Goal: Information Seeking & Learning: Learn about a topic

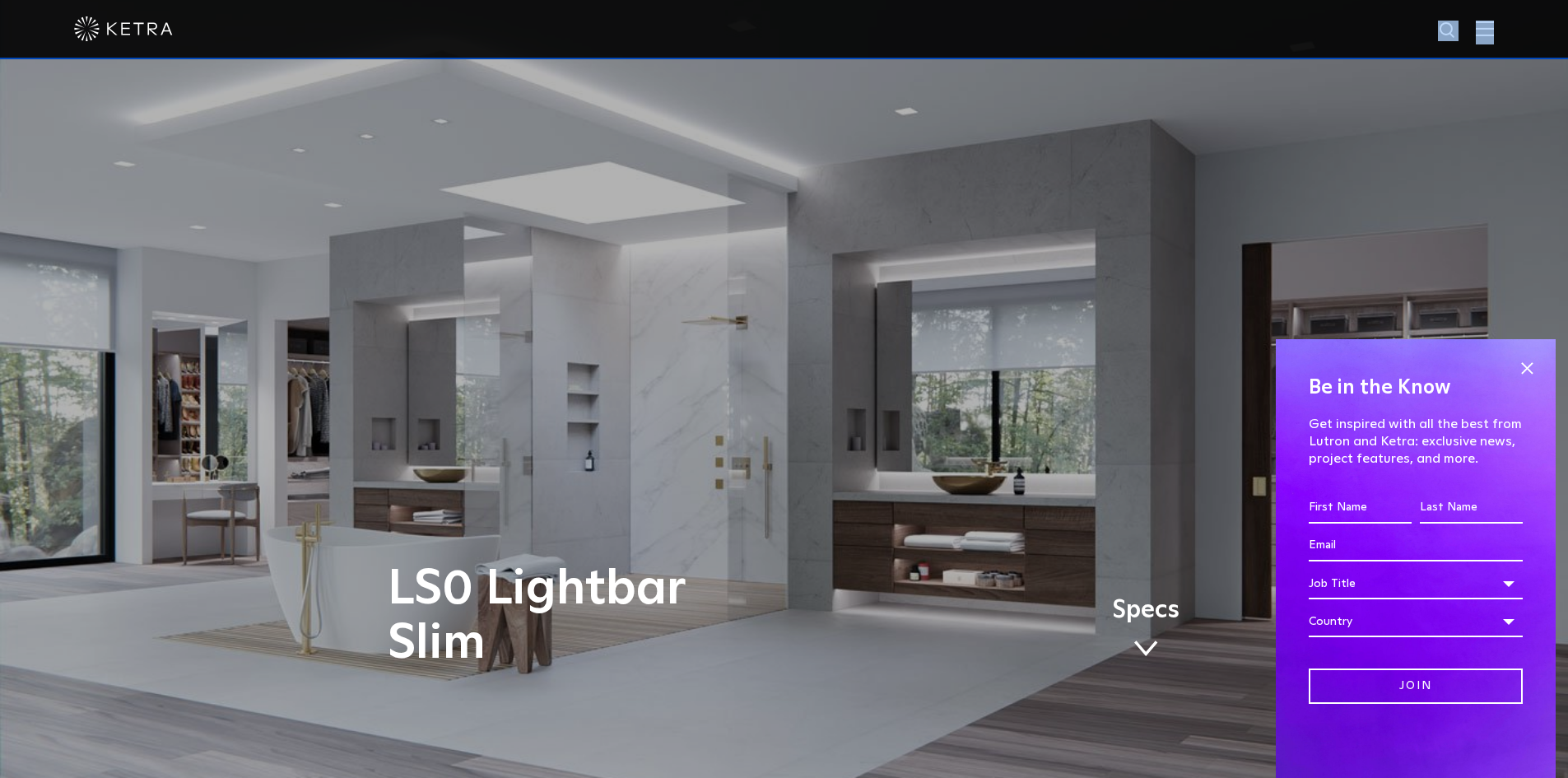
click at [1505, 29] on div at bounding box center [784, 29] width 1568 height 59
click at [1520, 362] on span at bounding box center [1526, 367] width 24 height 24
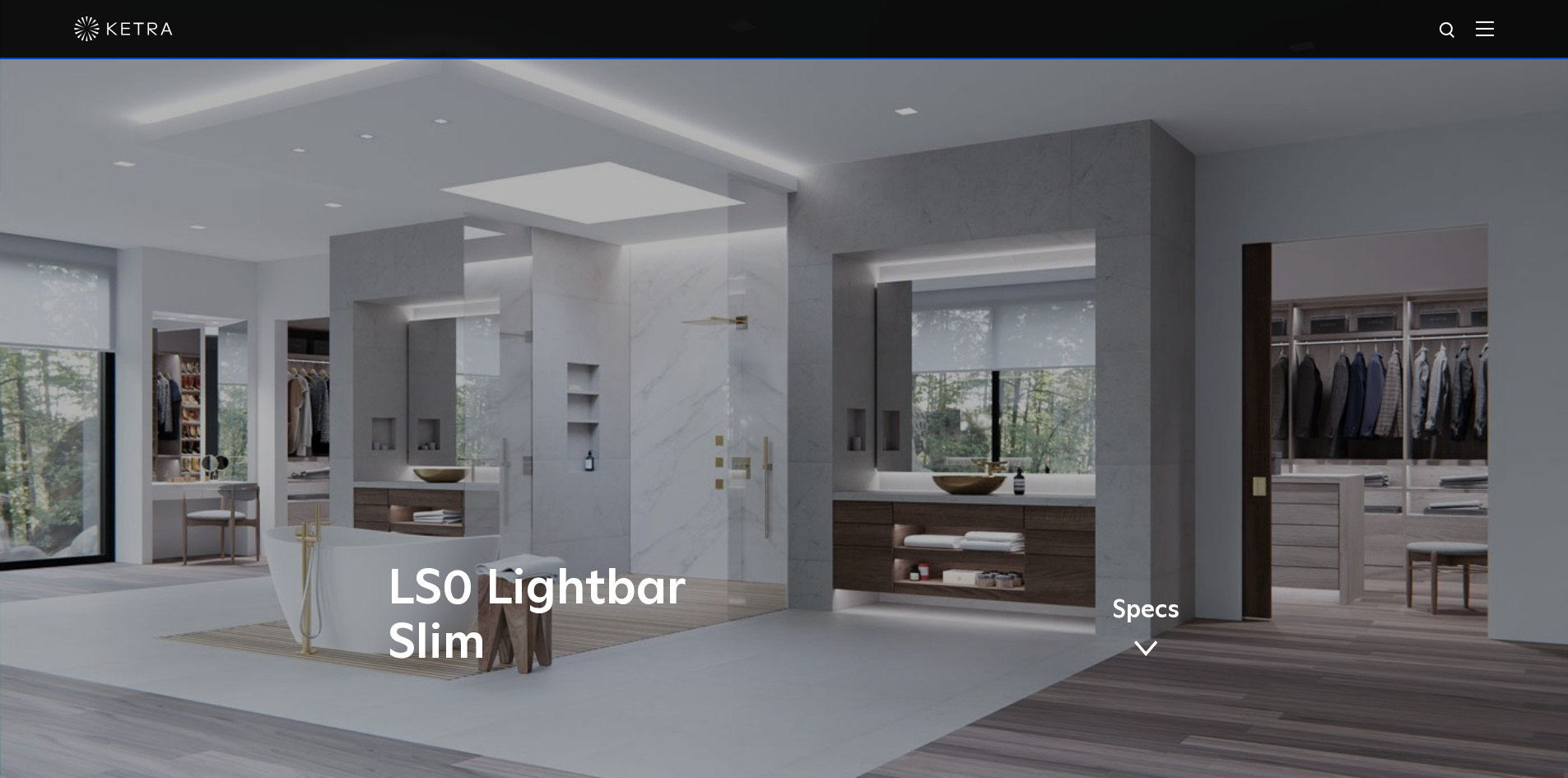
click at [1493, 41] on div at bounding box center [784, 28] width 1420 height 57
click at [1493, 28] on img at bounding box center [1485, 28] width 18 height 16
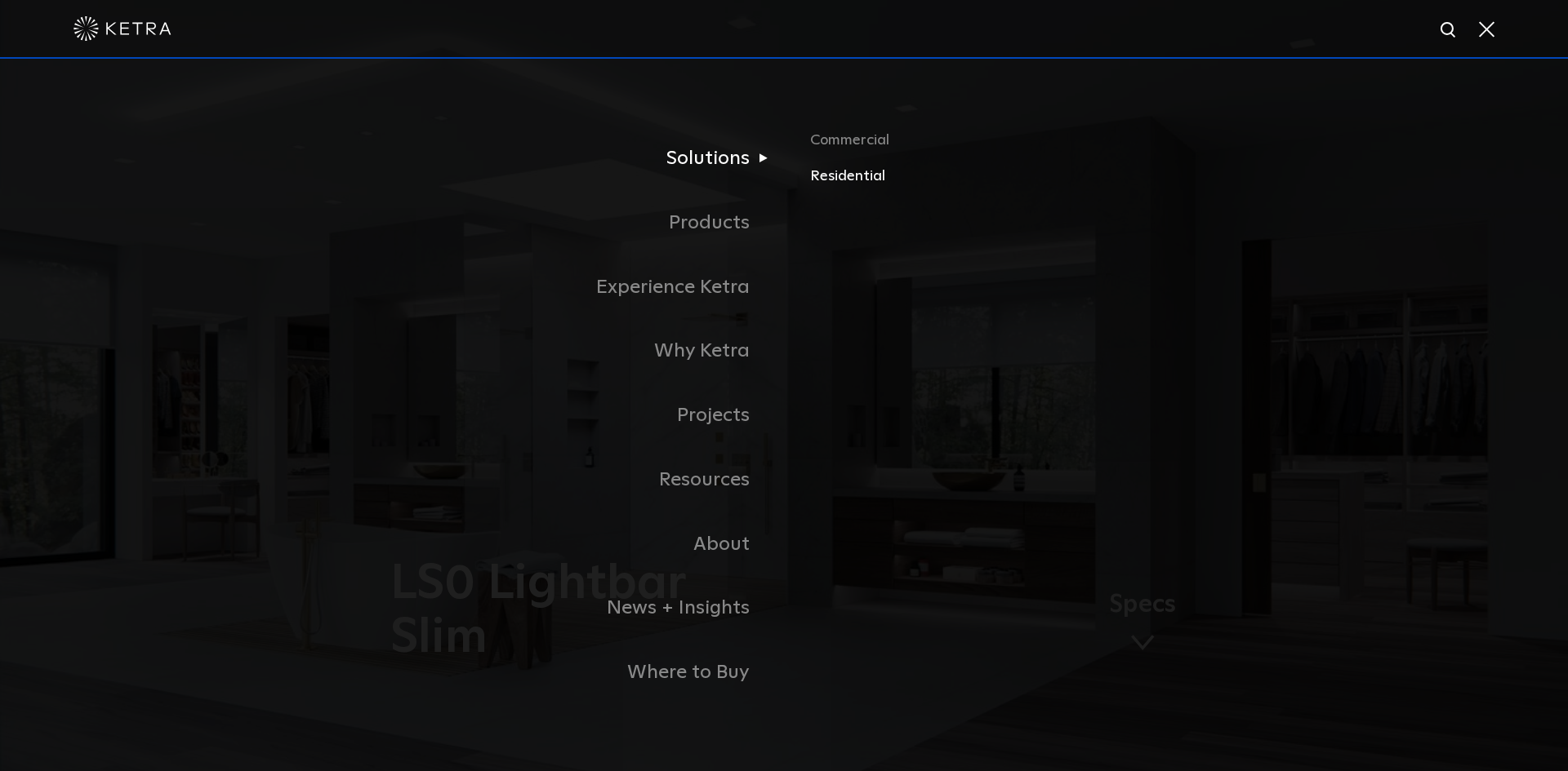
click at [849, 180] on link "Residential" at bounding box center [1001, 176] width 382 height 24
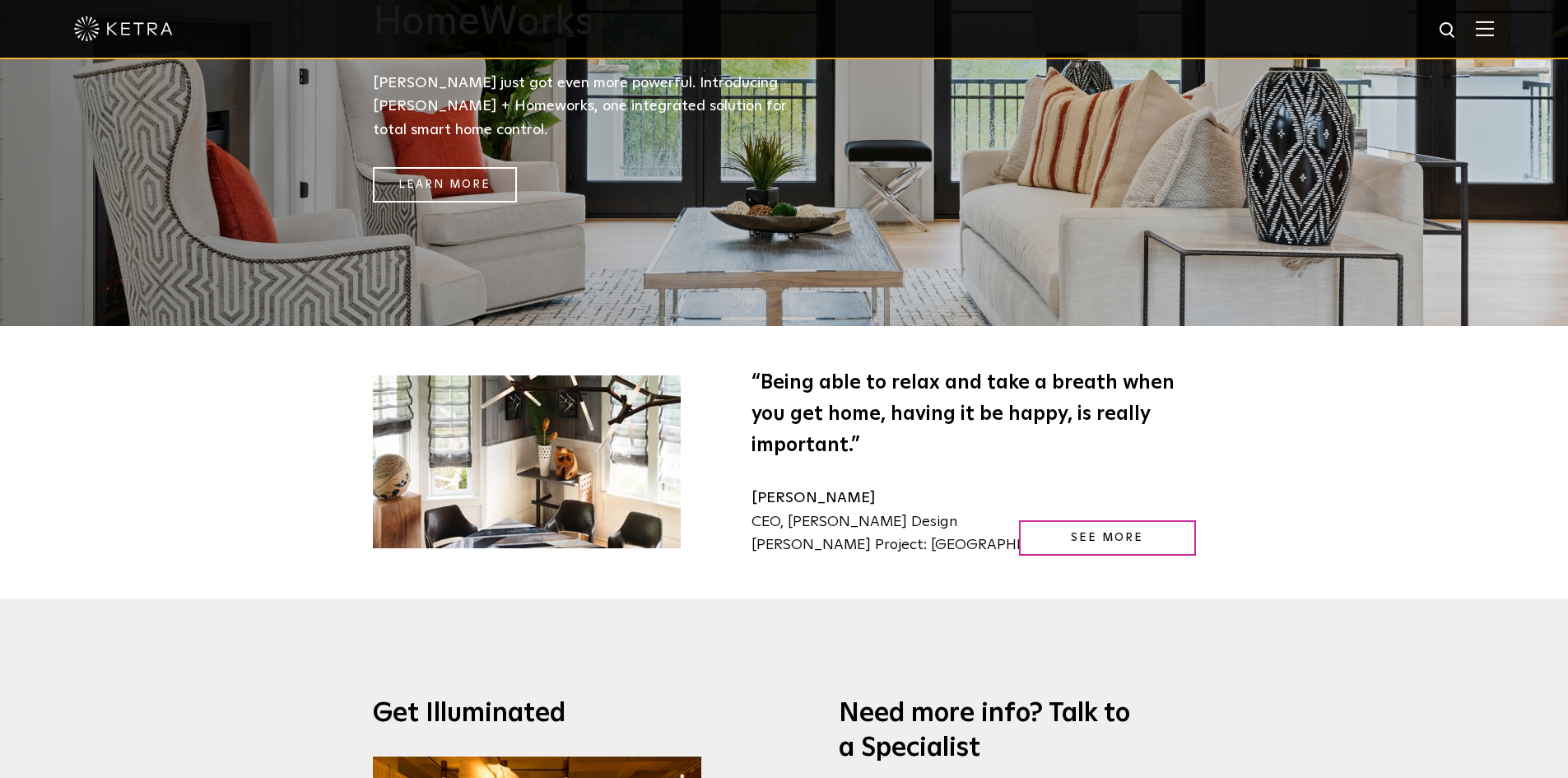
scroll to position [2553, 0]
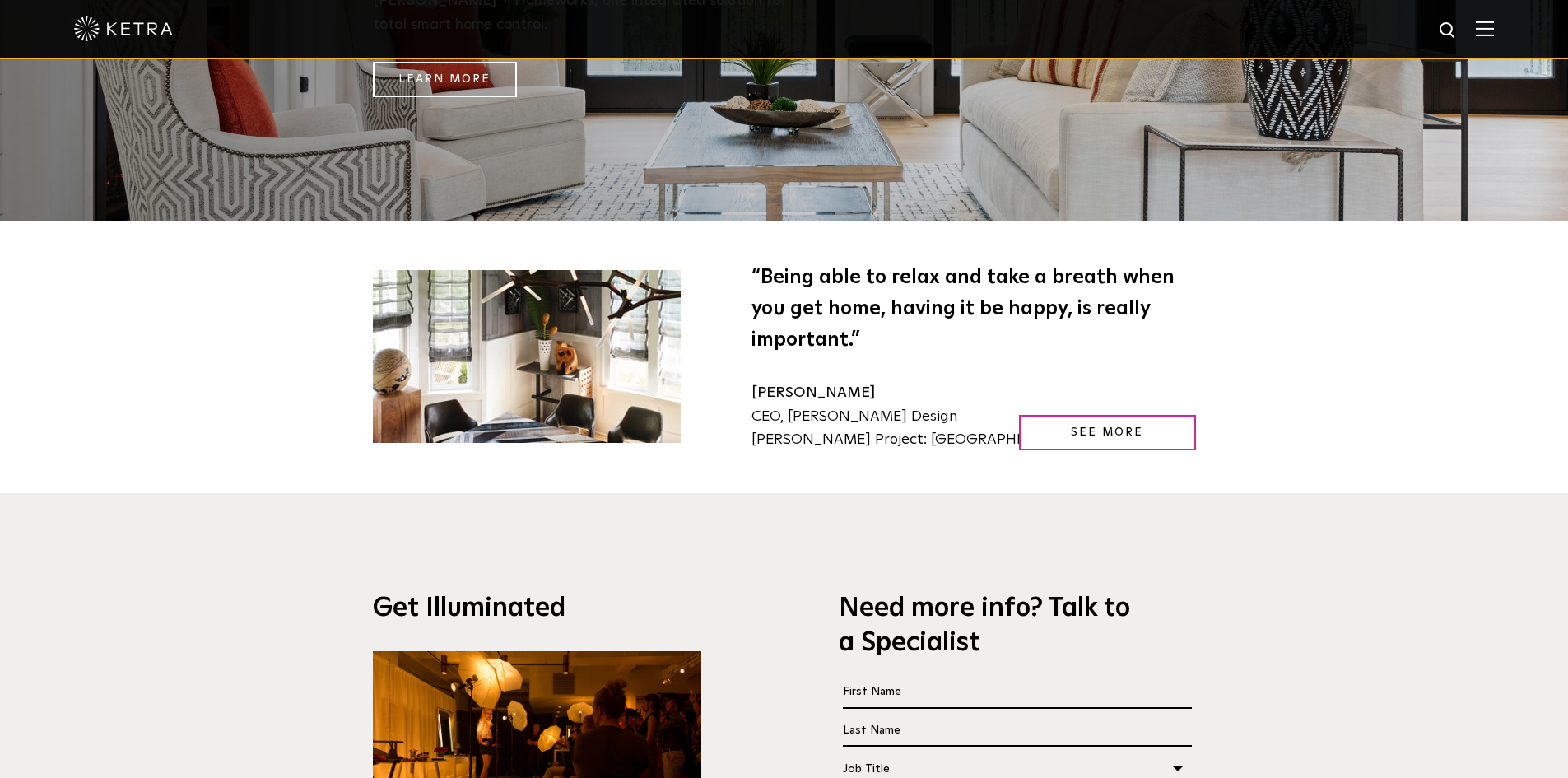
click at [1180, 754] on div "Job Title" at bounding box center [1017, 769] width 349 height 31
click at [1183, 754] on div "Job Title" at bounding box center [1017, 769] width 349 height 31
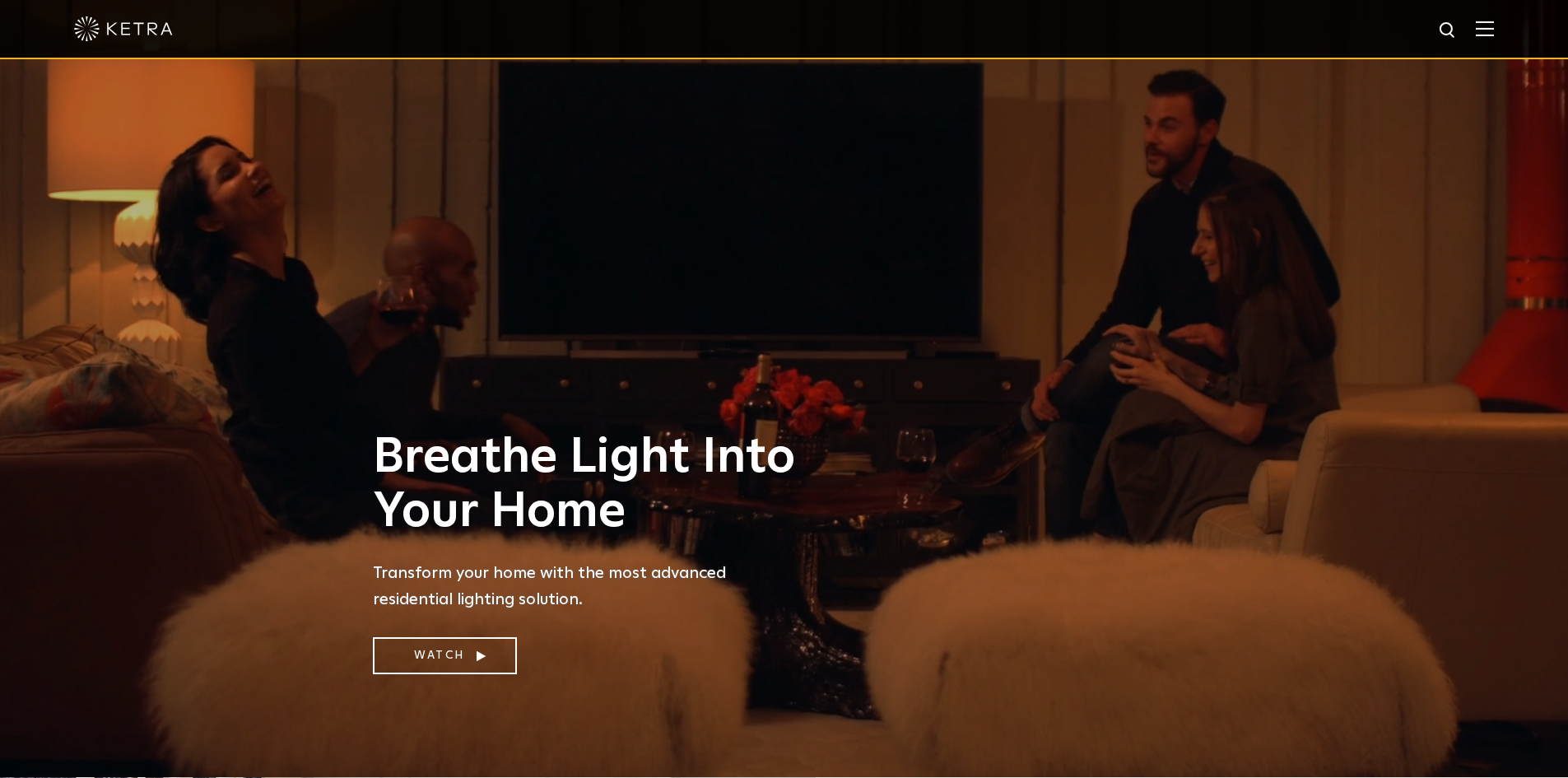
scroll to position [0, 0]
